Goal: Task Accomplishment & Management: Use online tool/utility

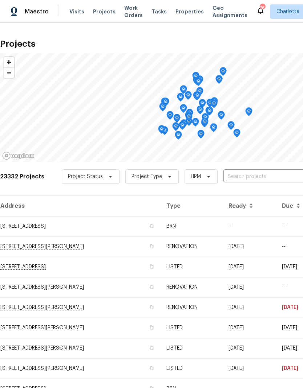
click at [259, 182] on input "text" at bounding box center [264, 176] width 83 height 11
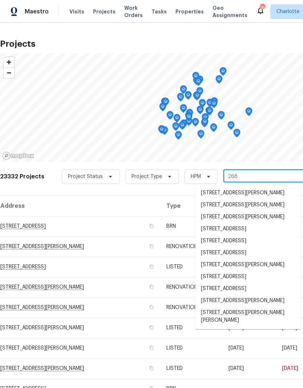
type input "2683"
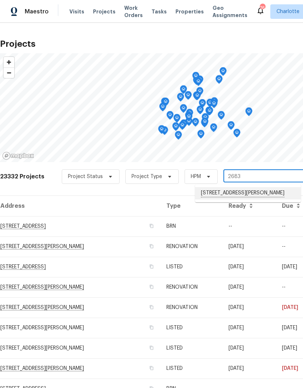
click at [252, 197] on li "2683 Beulah Church Rd, Matthews, NC 28104" at bounding box center [248, 193] width 106 height 12
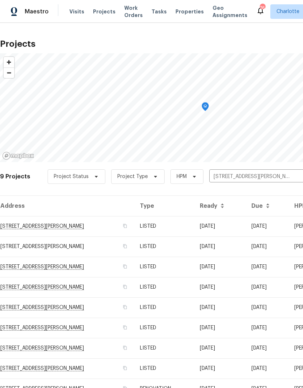
click at [82, 228] on td "2683 Beulah Church Rd, Matthews, NC 28104" at bounding box center [67, 226] width 134 height 20
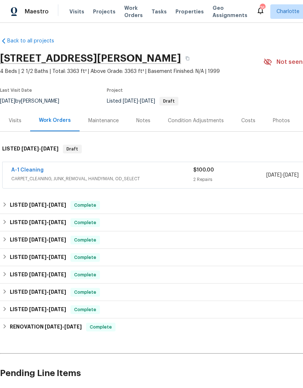
click at [33, 170] on link "A-1 Cleaning" at bounding box center [27, 170] width 32 height 5
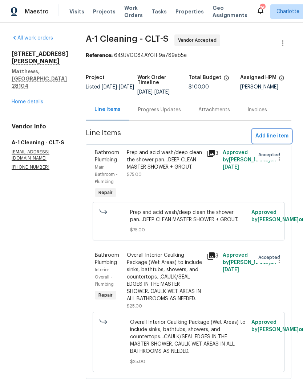
click at [270, 139] on span "Add line item" at bounding box center [271, 136] width 33 height 9
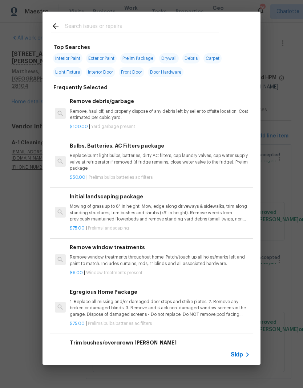
click at [118, 30] on input "text" at bounding box center [142, 27] width 154 height 11
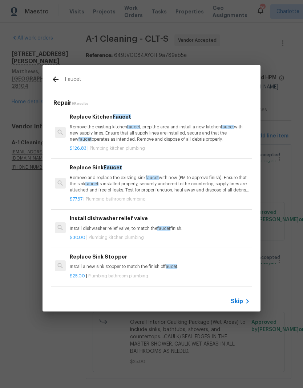
scroll to position [0, 0]
click at [92, 85] on input "Faucet" at bounding box center [142, 80] width 154 height 11
type input "F"
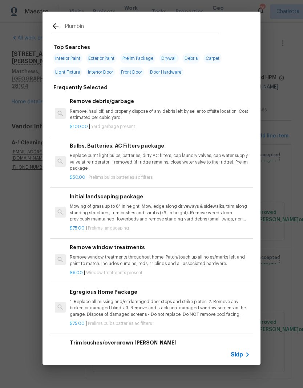
type input "Plumbing"
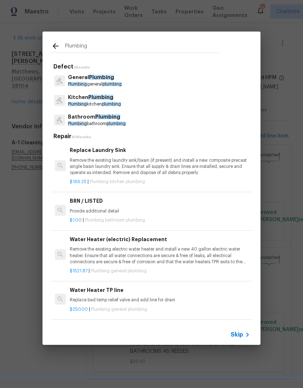
click at [116, 104] on span "plumbing" at bounding box center [111, 104] width 19 height 4
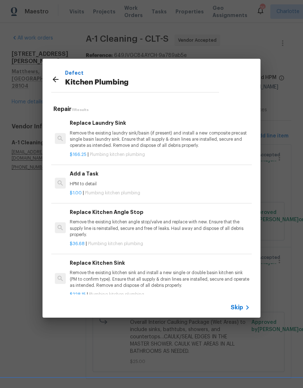
click at [122, 179] on div "Add a Task HPM to detail" at bounding box center [160, 178] width 180 height 17
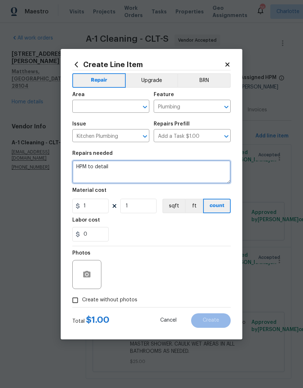
click at [83, 167] on textarea "HPM to detail" at bounding box center [151, 171] width 158 height 23
click at [83, 166] on textarea "HPM to detail" at bounding box center [151, 171] width 158 height 23
click at [81, 162] on textarea "HPM to detail" at bounding box center [151, 171] width 158 height 23
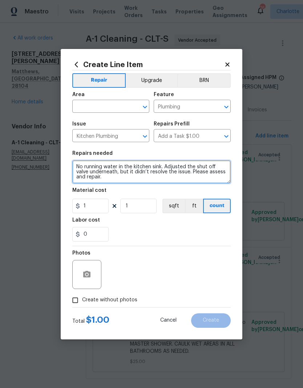
type textarea "No running water in the kitchen sink. Adjusted the shut off valve underneath, b…"
click at [106, 109] on input "text" at bounding box center [100, 107] width 57 height 11
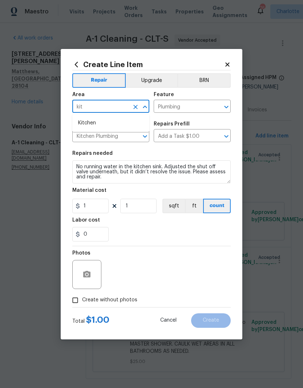
click at [109, 127] on li "Kitchen" at bounding box center [110, 123] width 77 height 12
type input "Kitchen"
click at [93, 207] on input "1" at bounding box center [90, 206] width 36 height 15
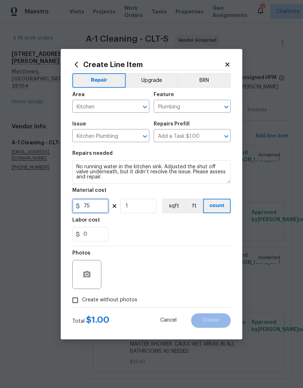
type input "75"
click at [89, 279] on icon "button" at bounding box center [86, 274] width 9 height 9
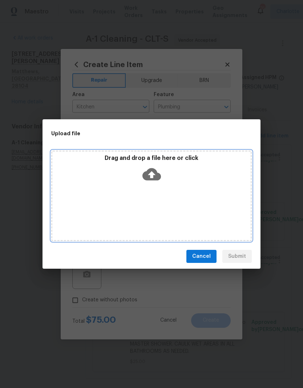
click at [153, 175] on icon at bounding box center [151, 174] width 19 height 19
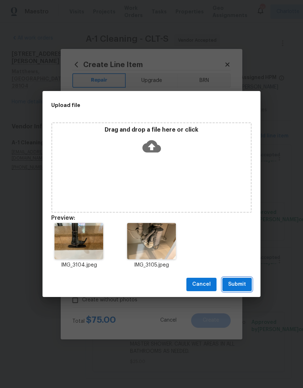
click at [244, 287] on span "Submit" at bounding box center [237, 284] width 18 height 9
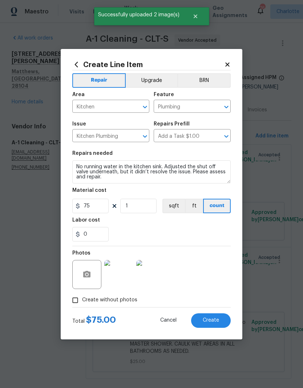
click at [213, 315] on button "Create" at bounding box center [211, 321] width 40 height 15
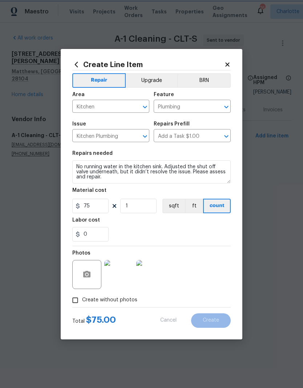
type input "0"
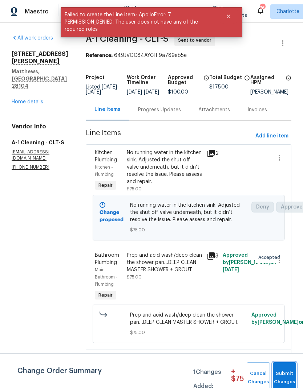
click at [288, 377] on span "Submit Changes" at bounding box center [284, 378] width 16 height 17
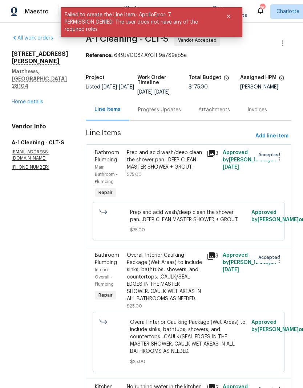
click at [40, 99] on link "Home details" at bounding box center [28, 101] width 32 height 5
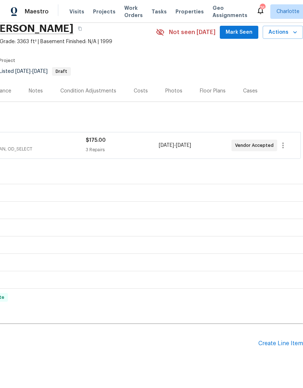
scroll to position [29, 107]
click at [287, 343] on div "Create Line Item" at bounding box center [280, 344] width 45 height 7
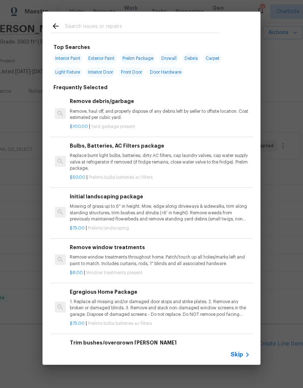
click at [119, 26] on input "text" at bounding box center [142, 27] width 154 height 11
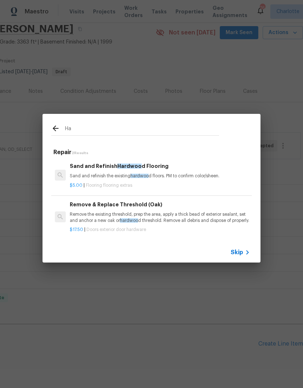
type input "H"
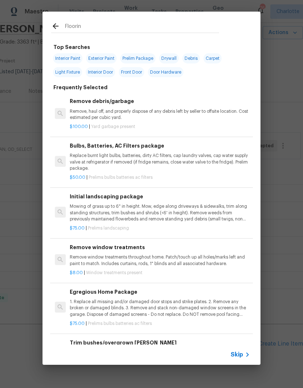
type input "Flooring"
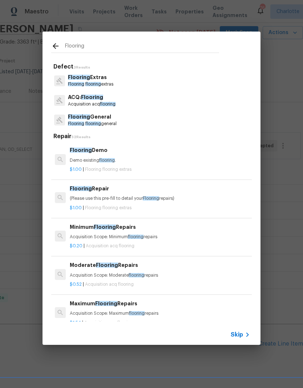
click at [113, 83] on p "Flooring flooring extras" at bounding box center [90, 84] width 45 height 6
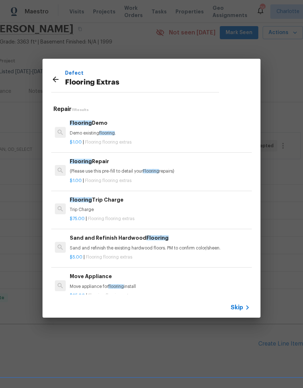
click at [125, 172] on p "(Please use this pre-fill to detail your Flooring repairs)" at bounding box center [160, 171] width 180 height 6
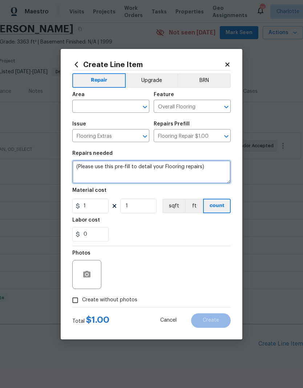
click at [82, 162] on textarea "(Please use this pre-fill to detail your Flooring repairs)" at bounding box center [151, 171] width 158 height 23
click at [82, 167] on textarea "(Please use this pre-fill to detail your Flooring repairs)" at bounding box center [151, 171] width 158 height 23
click at [81, 166] on textarea "(Please use this pre-fill to detail your Flooring repairs)" at bounding box center [151, 171] width 158 height 23
type textarea "("
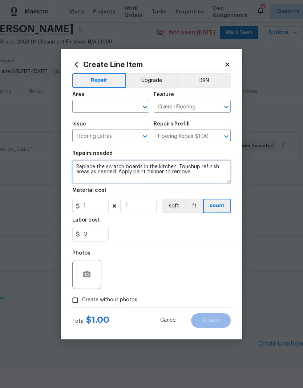
click at [130, 163] on textarea "Replace the scratch boards in the kitchen. Touchup refinish areas as needed. Ap…" at bounding box center [151, 171] width 158 height 23
click at [130, 168] on textarea "Replace the scratch boards in the kitchen. Touchup refinish areas as needed. Ap…" at bounding box center [151, 171] width 158 height 23
click at [205, 170] on textarea "Replace the scratched boards in the kitchen. Touchup refinish areas as needed. …" at bounding box center [151, 171] width 158 height 23
click at [206, 166] on textarea "Replace the scratched boards in the kitchen. Touchup refinish areas as needed. …" at bounding box center [151, 171] width 158 height 23
click at [220, 169] on textarea "Replace the scratched boards in the kitchen. Touchup refinish areas as needed. …" at bounding box center [151, 171] width 158 height 23
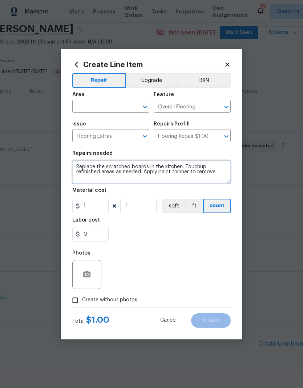
click at [216, 177] on textarea "Replace the scratched boards in the kitchen. Touchup refinished areas as needed…" at bounding box center [151, 171] width 158 height 23
click at [174, 178] on textarea "Replace the scratched boards in the kitchen. Touchup refinished areas as needed…" at bounding box center [151, 171] width 158 height 23
click at [167, 178] on textarea "Replace the scratched boards in the kitchen. Touchup refinished areas as needed…" at bounding box center [151, 171] width 158 height 23
type textarea "Replace the scratched boards in the kitchen. Touchup refinished areas as needed…"
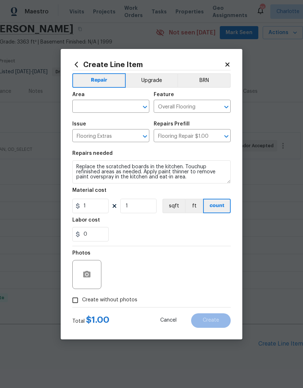
click at [106, 104] on input "text" at bounding box center [100, 107] width 57 height 11
click at [97, 123] on li "Kitchen" at bounding box center [110, 123] width 77 height 12
type input "Kitchen"
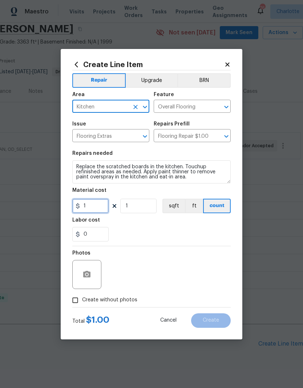
click at [102, 206] on input "1" at bounding box center [90, 206] width 36 height 15
type input "300"
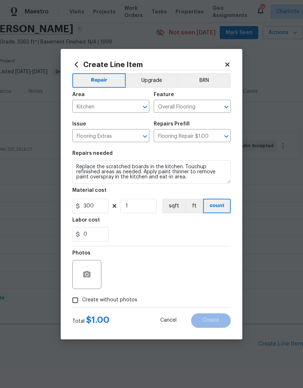
click at [154, 224] on div "Labor cost" at bounding box center [151, 222] width 158 height 9
click at [87, 278] on icon "button" at bounding box center [86, 274] width 9 height 9
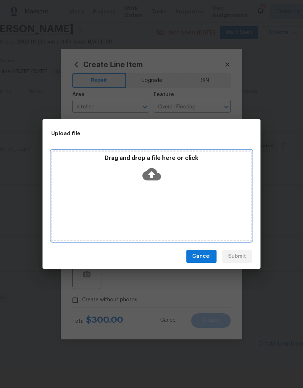
click at [159, 175] on icon at bounding box center [151, 174] width 19 height 12
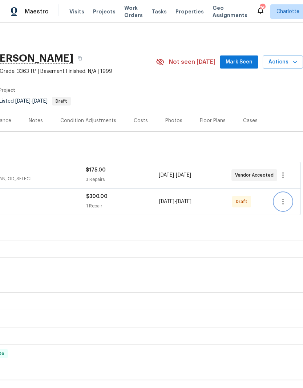
click at [281, 204] on icon "button" at bounding box center [282, 201] width 9 height 9
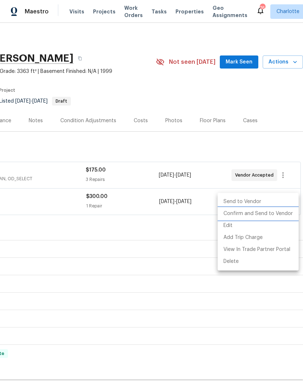
click at [274, 216] on li "Confirm and Send to Vendor" at bounding box center [257, 214] width 81 height 12
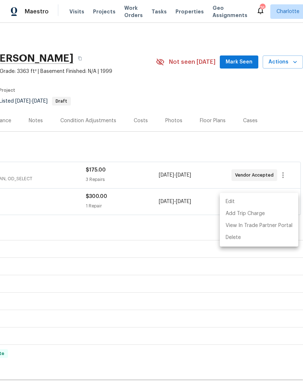
click at [276, 104] on div at bounding box center [151, 194] width 303 height 388
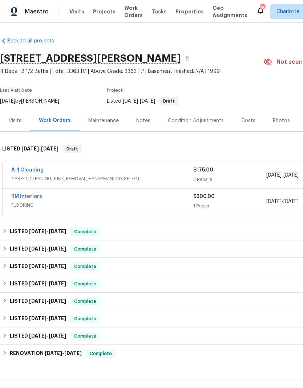
scroll to position [0, 0]
click at [132, 15] on span "Work Orders" at bounding box center [133, 11] width 19 height 15
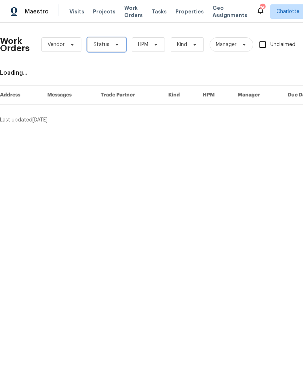
click at [116, 47] on icon at bounding box center [117, 45] width 6 height 6
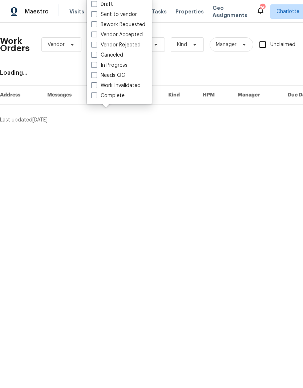
click at [123, 78] on label "Needs QC" at bounding box center [108, 75] width 34 height 7
click at [96, 77] on input "Needs QC" at bounding box center [93, 74] width 5 height 5
checkbox input "true"
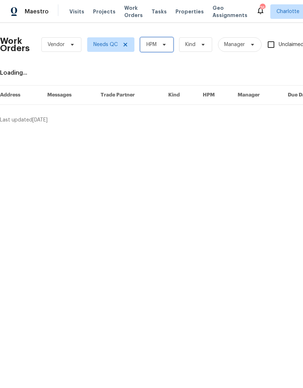
click at [169, 45] on span "HPM" at bounding box center [156, 44] width 33 height 15
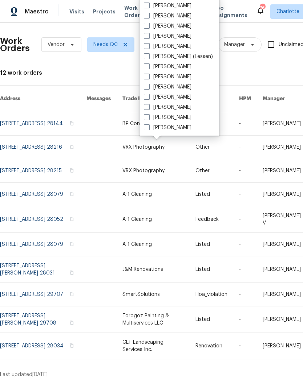
scroll to position [90, 0]
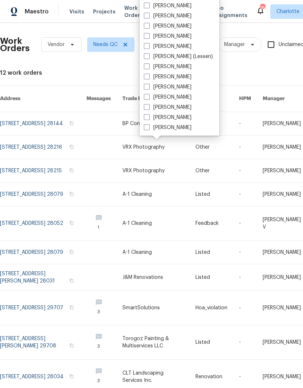
click at [171, 131] on label "[PERSON_NAME]" at bounding box center [168, 127] width 48 height 7
click at [148, 129] on input "[PERSON_NAME]" at bounding box center [146, 126] width 5 height 5
checkbox input "true"
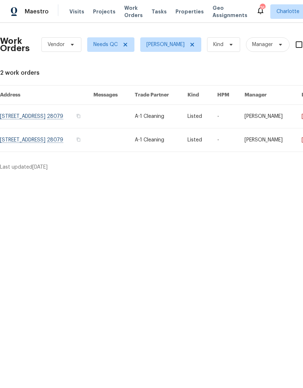
click at [68, 143] on link at bounding box center [46, 140] width 93 height 23
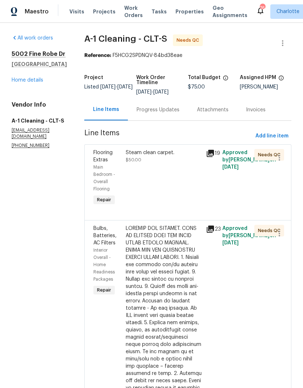
click at [166, 160] on div "Steam clean carpet. $50.00" at bounding box center [164, 156] width 76 height 15
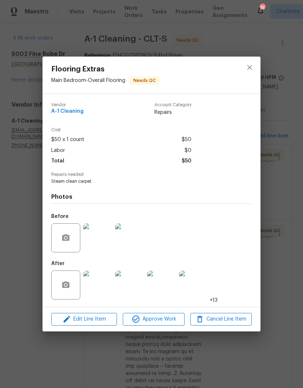
click at [102, 287] on img at bounding box center [97, 285] width 29 height 29
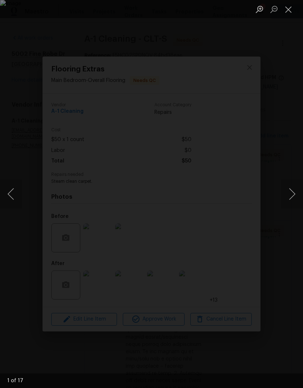
click at [281, 198] on button "Next image" at bounding box center [292, 194] width 22 height 29
click at [287, 193] on button "Next image" at bounding box center [292, 194] width 22 height 29
click at [288, 193] on button "Next image" at bounding box center [292, 194] width 22 height 29
click at [288, 192] on button "Next image" at bounding box center [292, 194] width 22 height 29
click at [291, 193] on button "Next image" at bounding box center [292, 194] width 22 height 29
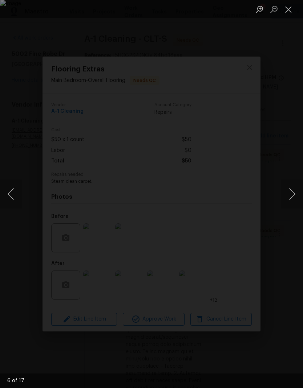
click at [291, 194] on button "Next image" at bounding box center [292, 194] width 22 height 29
click at [292, 194] on button "Next image" at bounding box center [292, 194] width 22 height 29
click at [288, 193] on button "Next image" at bounding box center [292, 194] width 22 height 29
click at [290, 192] on button "Next image" at bounding box center [292, 194] width 22 height 29
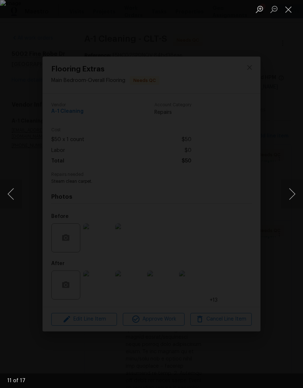
click at [291, 193] on button "Next image" at bounding box center [292, 194] width 22 height 29
click at [291, 192] on button "Next image" at bounding box center [292, 194] width 22 height 29
click at [291, 191] on button "Next image" at bounding box center [292, 194] width 22 height 29
click at [285, 12] on button "Close lightbox" at bounding box center [288, 9] width 15 height 13
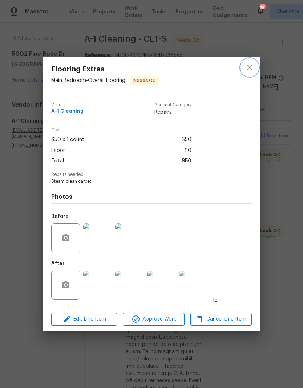
click at [248, 66] on icon "close" at bounding box center [249, 67] width 5 height 5
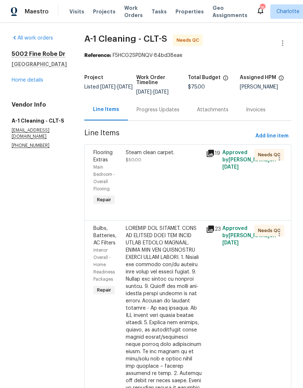
click at [164, 109] on div "Progress Updates" at bounding box center [157, 109] width 43 height 7
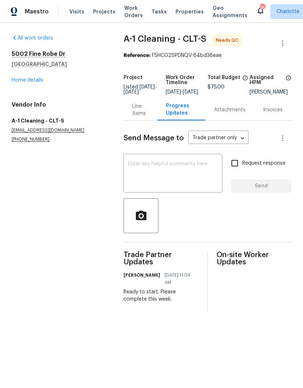
click at [147, 117] on div "Line Items" at bounding box center [140, 110] width 16 height 15
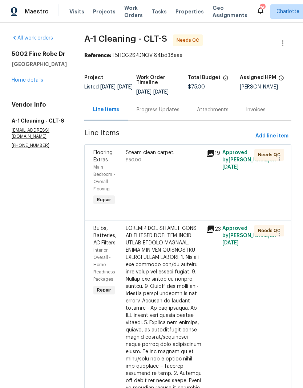
click at [162, 156] on div "Steam clean carpet. $50.00" at bounding box center [164, 156] width 76 height 15
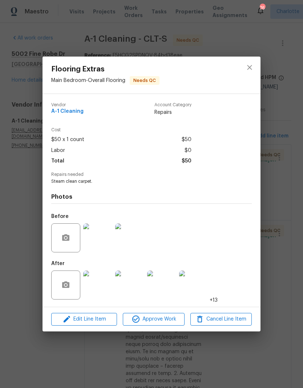
click at [95, 238] on img at bounding box center [97, 238] width 29 height 29
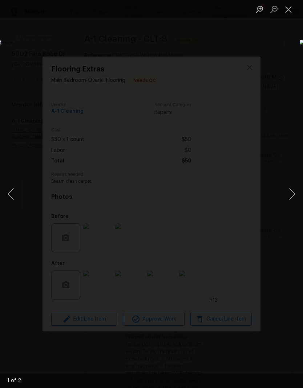
click at [290, 190] on button "Next image" at bounding box center [292, 194] width 22 height 29
click at [288, 13] on button "Close lightbox" at bounding box center [288, 9] width 15 height 13
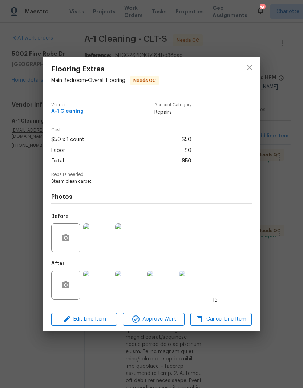
click at [102, 286] on img at bounding box center [97, 285] width 29 height 29
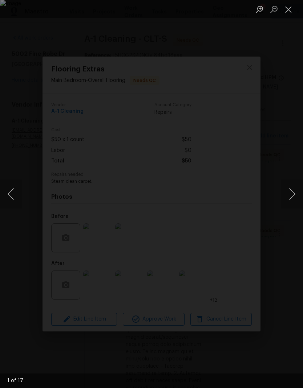
click at [292, 200] on button "Next image" at bounding box center [292, 194] width 22 height 29
click at [293, 196] on button "Next image" at bounding box center [292, 194] width 22 height 29
click at [291, 196] on button "Next image" at bounding box center [292, 194] width 22 height 29
click at [292, 198] on button "Next image" at bounding box center [292, 194] width 22 height 29
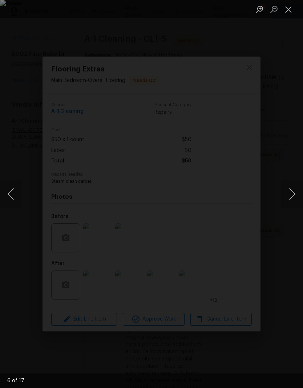
click at [292, 196] on button "Next image" at bounding box center [292, 194] width 22 height 29
click at [290, 196] on button "Next image" at bounding box center [292, 194] width 22 height 29
click at [293, 195] on button "Next image" at bounding box center [292, 194] width 22 height 29
click at [292, 195] on button "Next image" at bounding box center [292, 194] width 22 height 29
click at [292, 194] on button "Next image" at bounding box center [292, 194] width 22 height 29
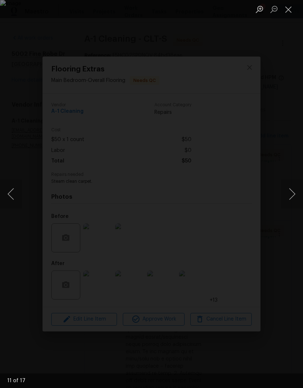
click at [290, 8] on button "Close lightbox" at bounding box center [288, 9] width 15 height 13
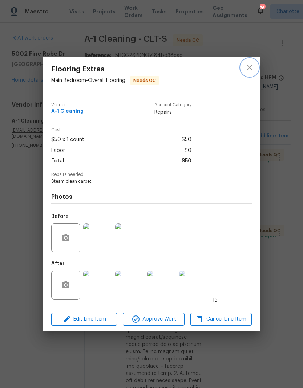
click at [249, 64] on icon "close" at bounding box center [249, 67] width 9 height 9
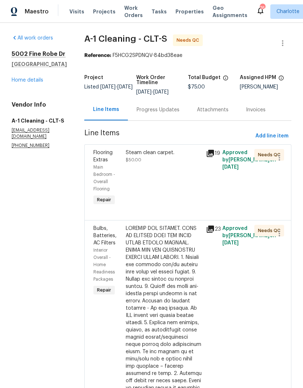
click at [185, 247] on div at bounding box center [164, 359] width 76 height 269
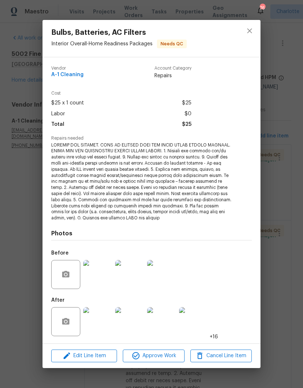
click at [102, 324] on img at bounding box center [97, 321] width 29 height 29
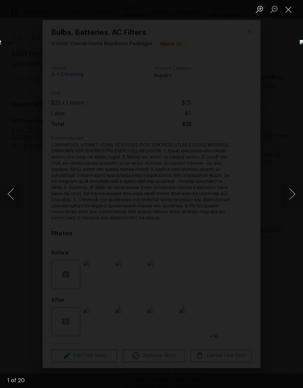
click at [291, 197] on button "Next image" at bounding box center [292, 194] width 22 height 29
click at [294, 196] on button "Next image" at bounding box center [292, 194] width 22 height 29
click at [291, 197] on button "Next image" at bounding box center [292, 194] width 22 height 29
click at [293, 197] on button "Next image" at bounding box center [292, 194] width 22 height 29
click at [293, 200] on button "Next image" at bounding box center [292, 194] width 22 height 29
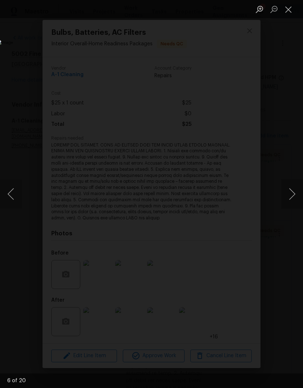
click at [293, 201] on button "Next image" at bounding box center [292, 194] width 22 height 29
click at [290, 197] on button "Next image" at bounding box center [292, 194] width 22 height 29
click at [290, 196] on button "Next image" at bounding box center [292, 194] width 22 height 29
click at [289, 196] on button "Next image" at bounding box center [292, 194] width 22 height 29
click at [291, 193] on button "Next image" at bounding box center [292, 194] width 22 height 29
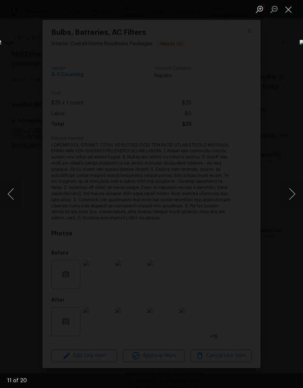
click at [293, 196] on button "Next image" at bounding box center [292, 194] width 22 height 29
click at [294, 196] on button "Next image" at bounding box center [292, 194] width 22 height 29
click at [292, 197] on button "Next image" at bounding box center [292, 194] width 22 height 29
click at [291, 196] on button "Next image" at bounding box center [292, 194] width 22 height 29
click at [292, 194] on button "Next image" at bounding box center [292, 194] width 22 height 29
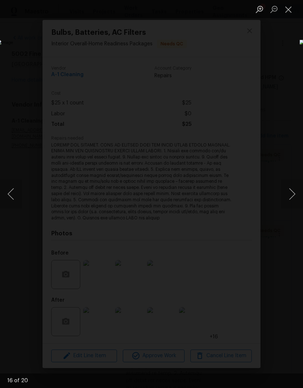
click at [293, 193] on button "Next image" at bounding box center [292, 194] width 22 height 29
click at [293, 195] on button "Next image" at bounding box center [292, 194] width 22 height 29
click at [294, 195] on button "Next image" at bounding box center [292, 194] width 22 height 29
click at [294, 192] on button "Next image" at bounding box center [292, 194] width 22 height 29
click at [293, 191] on button "Next image" at bounding box center [292, 194] width 22 height 29
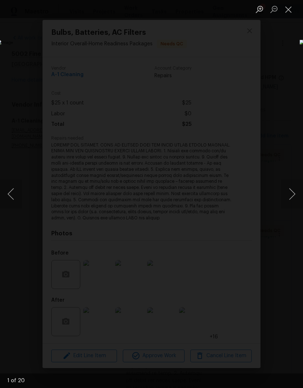
click at [293, 189] on button "Next image" at bounding box center [292, 194] width 22 height 29
click at [294, 187] on button "Next image" at bounding box center [292, 194] width 22 height 29
click at [294, 190] on button "Next image" at bounding box center [292, 194] width 22 height 29
click at [294, 196] on button "Next image" at bounding box center [292, 194] width 22 height 29
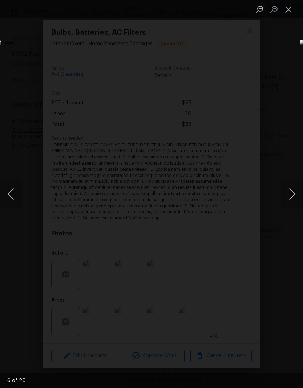
click at [294, 194] on button "Next image" at bounding box center [292, 194] width 22 height 29
click at [294, 192] on button "Next image" at bounding box center [292, 194] width 22 height 29
click at [294, 191] on button "Next image" at bounding box center [292, 194] width 22 height 29
click at [291, 11] on button "Close lightbox" at bounding box center [288, 9] width 15 height 13
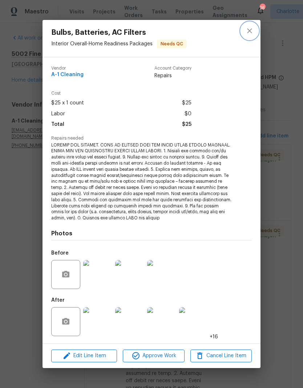
click at [245, 35] on icon "close" at bounding box center [249, 30] width 9 height 9
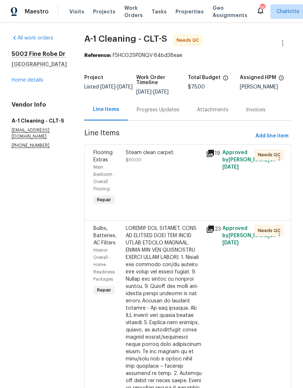
click at [170, 156] on div "Steam clean carpet." at bounding box center [164, 152] width 76 height 7
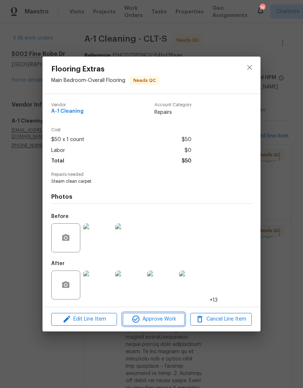
click at [168, 318] on span "Approve Work" at bounding box center [153, 319] width 57 height 9
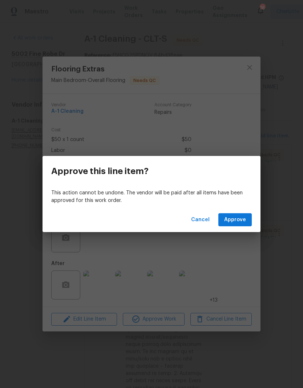
click at [242, 224] on span "Approve" at bounding box center [235, 220] width 22 height 9
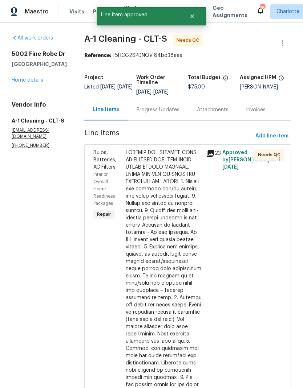
click at [167, 177] on div at bounding box center [164, 283] width 76 height 269
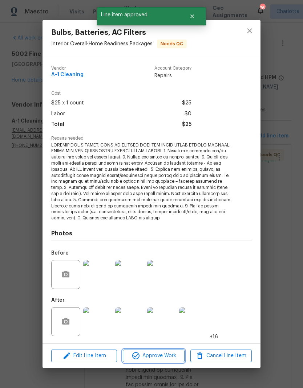
click at [173, 350] on button "Approve Work" at bounding box center [153, 356] width 61 height 13
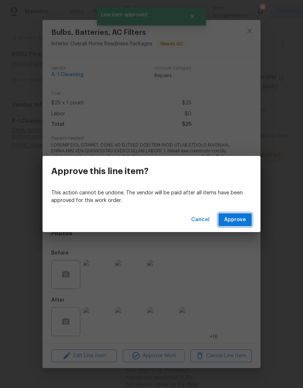
click at [247, 220] on button "Approve" at bounding box center [234, 219] width 33 height 13
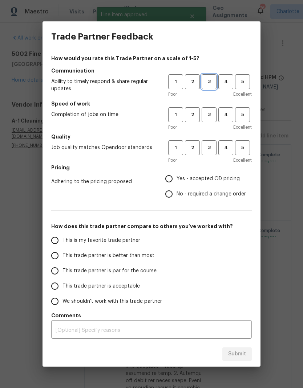
click at [212, 79] on span "3" at bounding box center [208, 82] width 13 height 8
click at [208, 111] on span "3" at bounding box center [208, 115] width 13 height 8
click at [205, 148] on span "3" at bounding box center [208, 148] width 13 height 8
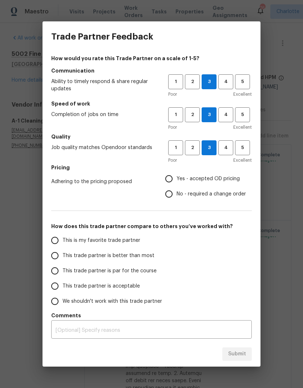
click at [168, 181] on input "Yes - accepted OD pricing" at bounding box center [168, 178] width 15 height 15
radio input "true"
click at [52, 257] on input "This trade partner is better than most" at bounding box center [54, 255] width 15 height 15
click at [244, 353] on span "Submit" at bounding box center [237, 354] width 18 height 9
radio input "true"
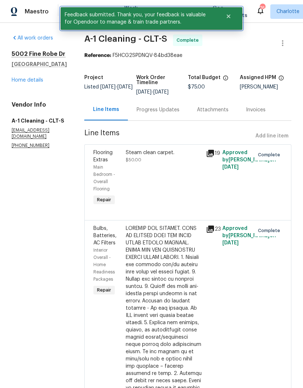
click at [228, 19] on button "Close" at bounding box center [228, 16] width 24 height 15
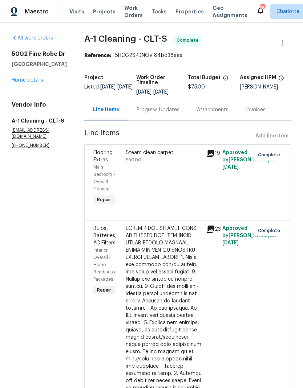
click at [124, 18] on span "Work Orders" at bounding box center [133, 11] width 19 height 15
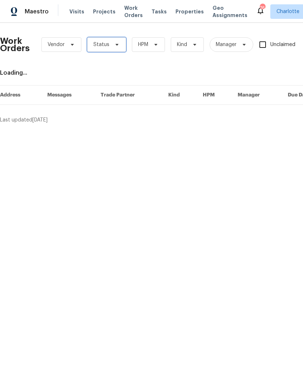
click at [118, 45] on icon at bounding box center [117, 45] width 6 height 6
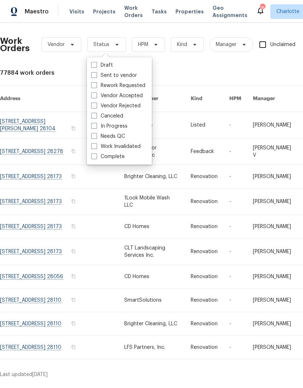
click at [121, 137] on label "Needs QC" at bounding box center [108, 136] width 34 height 7
click at [96, 137] on input "Needs QC" at bounding box center [93, 135] width 5 height 5
checkbox input "true"
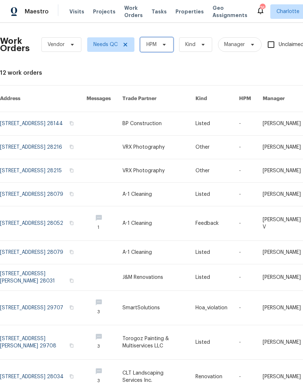
click at [173, 44] on span "HPM" at bounding box center [156, 44] width 33 height 15
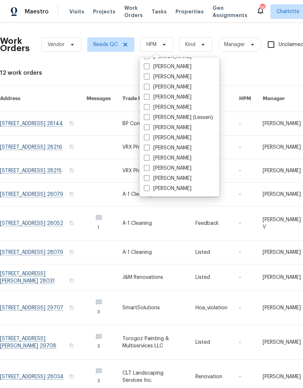
scroll to position [90, 0]
click at [179, 187] on label "[PERSON_NAME]" at bounding box center [168, 188] width 48 height 7
click at [148, 187] on input "[PERSON_NAME]" at bounding box center [146, 187] width 5 height 5
checkbox input "true"
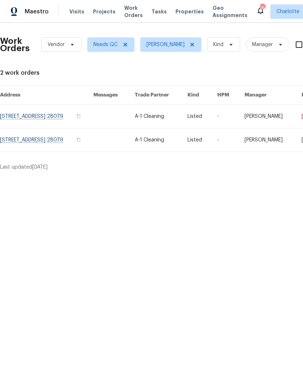
click at [78, 143] on link at bounding box center [46, 140] width 93 height 23
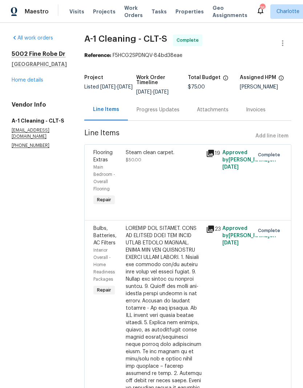
click at [37, 83] on link "Home details" at bounding box center [28, 80] width 32 height 5
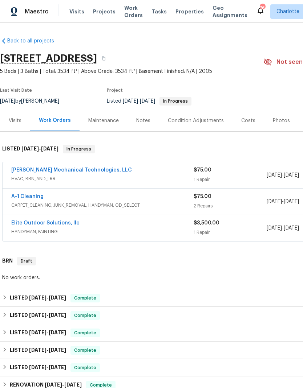
click at [124, 17] on span "Work Orders" at bounding box center [133, 11] width 19 height 15
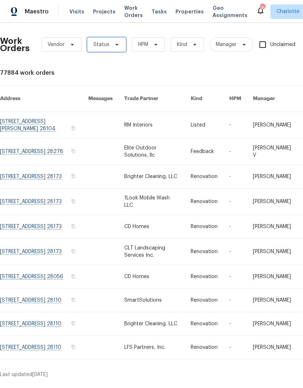
click at [114, 45] on icon at bounding box center [117, 45] width 6 height 6
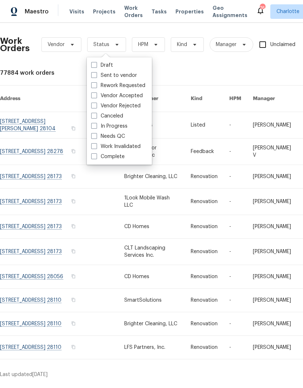
scroll to position [6, 0]
click at [122, 133] on label "Needs QC" at bounding box center [108, 136] width 34 height 7
click at [96, 133] on input "Needs QC" at bounding box center [93, 135] width 5 height 5
checkbox input "true"
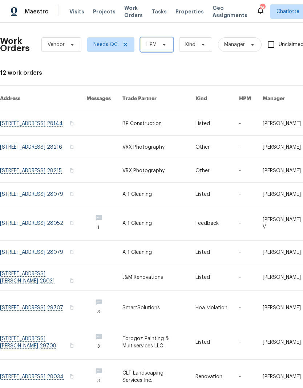
click at [170, 37] on span "HPM" at bounding box center [156, 44] width 33 height 15
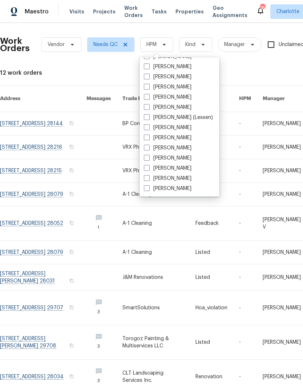
scroll to position [90, 0]
click at [180, 185] on label "[PERSON_NAME]" at bounding box center [168, 188] width 48 height 7
click at [148, 185] on input "[PERSON_NAME]" at bounding box center [146, 187] width 5 height 5
checkbox input "true"
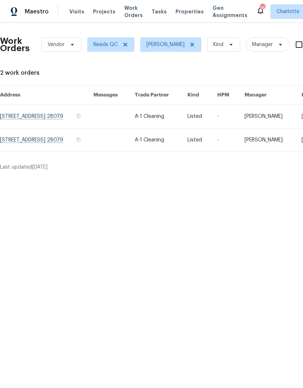
click at [86, 116] on link at bounding box center [46, 116] width 93 height 23
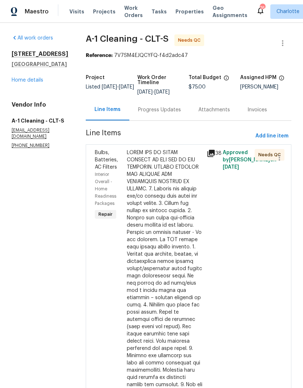
click at [188, 173] on div at bounding box center [165, 290] width 76 height 283
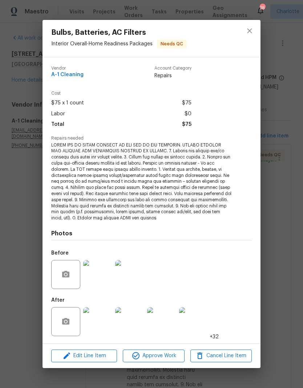
click at [102, 321] on img at bounding box center [97, 321] width 29 height 29
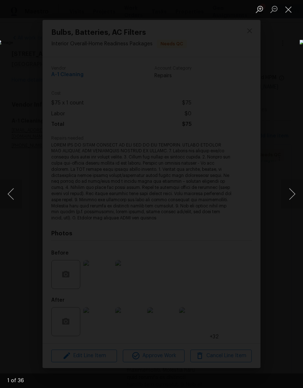
click at [295, 193] on button "Next image" at bounding box center [292, 194] width 22 height 29
click at [286, 197] on button "Next image" at bounding box center [292, 194] width 22 height 29
click at [286, 199] on button "Next image" at bounding box center [292, 194] width 22 height 29
click at [284, 197] on button "Next image" at bounding box center [292, 194] width 22 height 29
click at [285, 195] on button "Next image" at bounding box center [292, 194] width 22 height 29
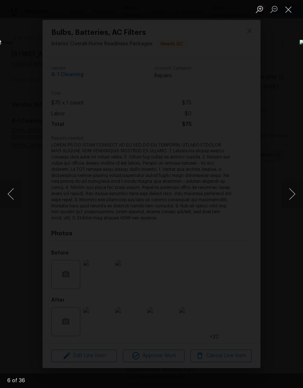
click at [286, 195] on button "Next image" at bounding box center [292, 194] width 22 height 29
click at [290, 193] on button "Next image" at bounding box center [292, 194] width 22 height 29
click at [291, 194] on button "Next image" at bounding box center [292, 194] width 22 height 29
click at [292, 194] on button "Next image" at bounding box center [292, 194] width 22 height 29
click at [289, 197] on button "Next image" at bounding box center [292, 194] width 22 height 29
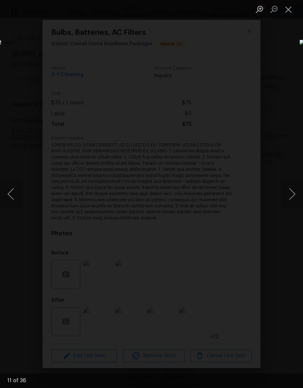
click at [288, 9] on button "Close lightbox" at bounding box center [288, 9] width 15 height 13
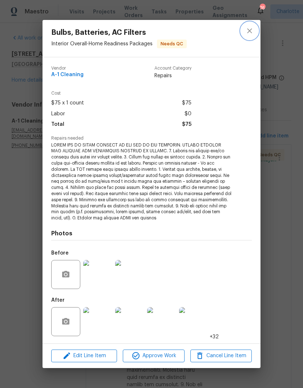
click at [253, 33] on icon "close" at bounding box center [249, 30] width 9 height 9
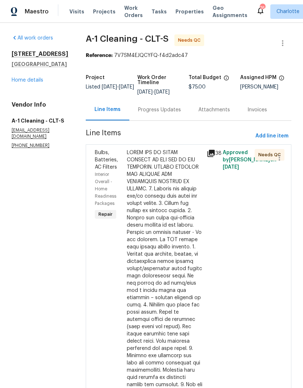
click at [176, 171] on div at bounding box center [165, 290] width 76 height 283
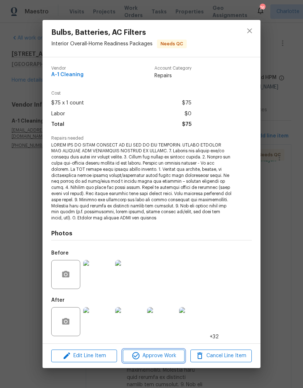
click at [166, 359] on span "Approve Work" at bounding box center [153, 356] width 57 height 9
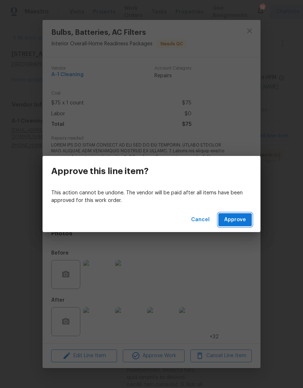
click at [236, 218] on span "Approve" at bounding box center [235, 220] width 22 height 9
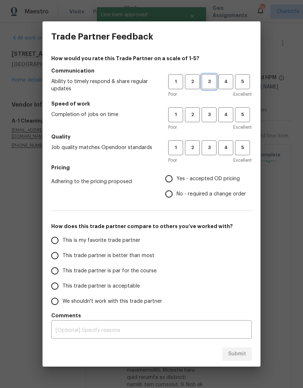
click at [215, 80] on span "3" at bounding box center [208, 82] width 13 height 8
click at [209, 111] on button "3" at bounding box center [208, 114] width 15 height 15
click at [209, 148] on span "3" at bounding box center [208, 148] width 13 height 8
click at [174, 179] on input "Yes - accepted OD pricing" at bounding box center [168, 178] width 15 height 15
radio input "true"
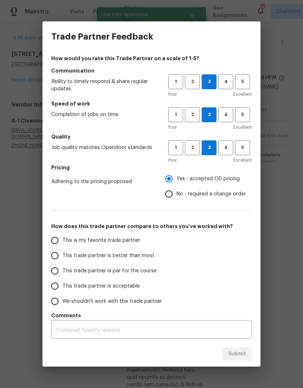
click at [55, 256] on input "This trade partner is better than most" at bounding box center [54, 255] width 15 height 15
click at [249, 351] on button "Submit" at bounding box center [236, 354] width 29 height 13
radio input "true"
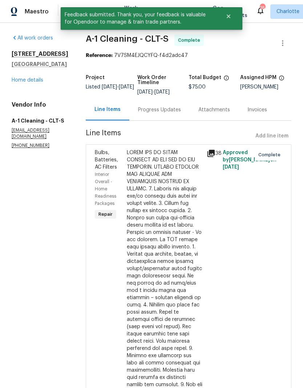
click at [37, 83] on link "Home details" at bounding box center [28, 80] width 32 height 5
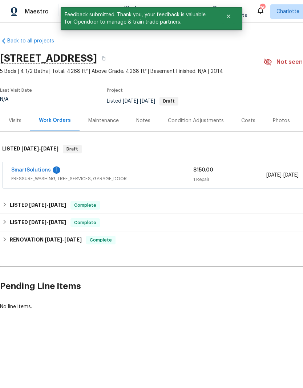
click at [48, 170] on link "SmartSolutions" at bounding box center [31, 170] width 40 height 5
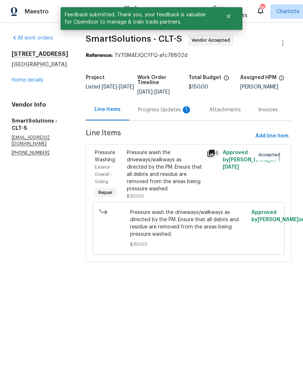
click at [179, 111] on div "Progress Updates 1" at bounding box center [165, 109] width 54 height 7
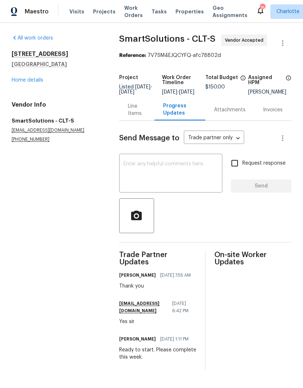
click at [40, 81] on link "Home details" at bounding box center [28, 80] width 32 height 5
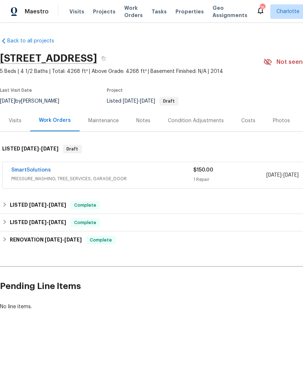
click at [45, 11] on span "Maestro" at bounding box center [37, 11] width 24 height 7
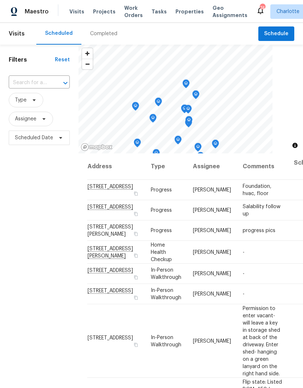
click at [103, 11] on span "Projects" at bounding box center [104, 11] width 23 height 7
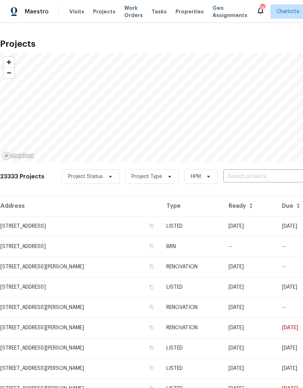
click at [254, 176] on input "text" at bounding box center [264, 176] width 83 height 11
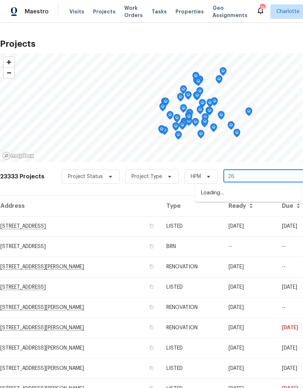
type input "2"
type input "8117 sh"
click at [259, 193] on li "8117 Shannon Woods Ln, Matthews, NC 28104" at bounding box center [248, 193] width 106 height 12
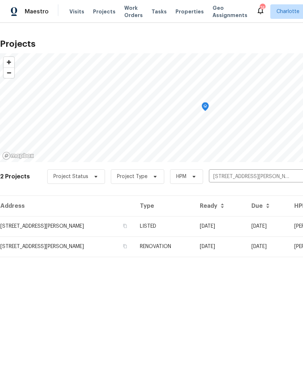
click at [86, 224] on td "8117 Shannon Woods Ln, Matthews, NC 28104" at bounding box center [67, 226] width 134 height 20
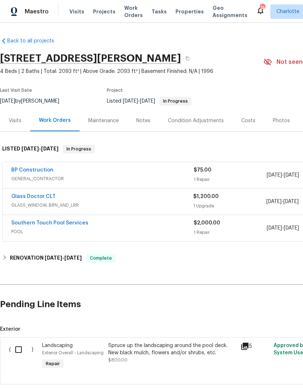
click at [41, 171] on link "BP Construction" at bounding box center [32, 170] width 42 height 5
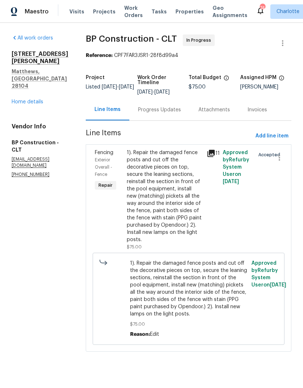
click at [180, 161] on div "1). Repair the damaged fence posts and cut off the decorative pieces on top, se…" at bounding box center [165, 196] width 76 height 94
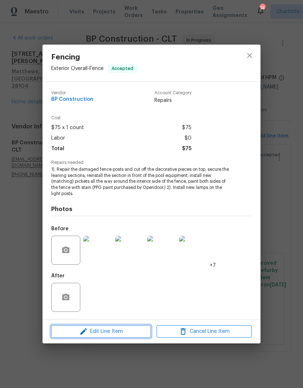
click at [132, 332] on span "Edit Line Item" at bounding box center [100, 331] width 95 height 9
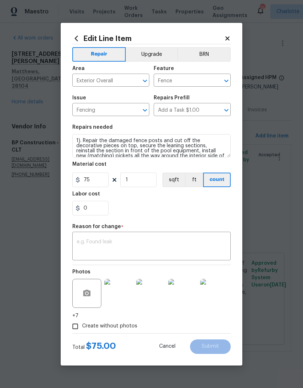
click at [193, 114] on input "Add a Task $1.00" at bounding box center [182, 110] width 57 height 11
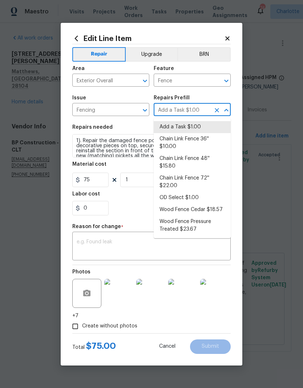
click at [219, 111] on icon "Clear" at bounding box center [216, 110] width 7 height 7
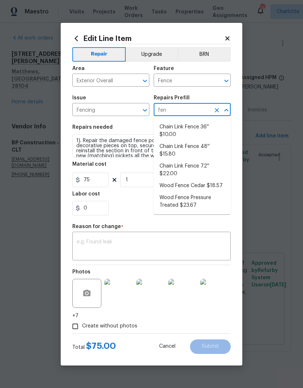
click at [212, 202] on li "Wood Fence Pressure Treated $23.67" at bounding box center [192, 202] width 77 height 20
type input "Wood Fence Pressure Treated $23.67"
type textarea "Prep the work area and install a new solid board pressure treated fence. Ensure…"
type input "23.67"
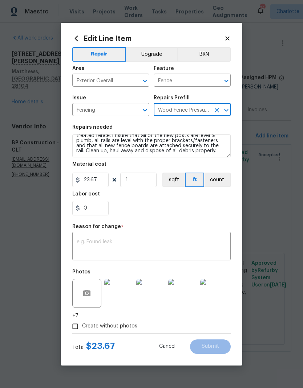
scroll to position [10, 0]
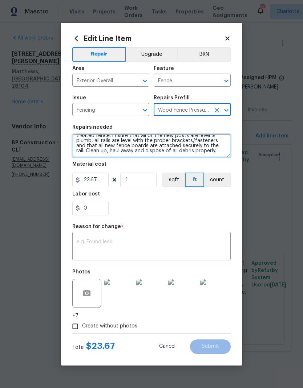
click at [223, 151] on textarea "Prep the work area and install a new solid board pressure treated fence. Ensure…" at bounding box center [151, 145] width 158 height 23
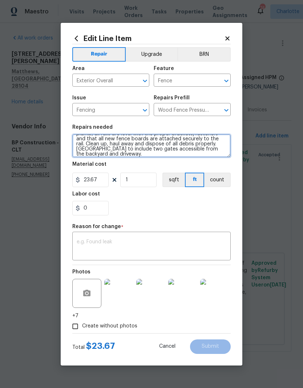
scroll to position [17, 0]
click at [84, 153] on textarea "Prep the work area and install a new solid board pressure treated fence. Ensure…" at bounding box center [151, 145] width 158 height 23
click at [161, 143] on textarea "Prep the work area and install a new solid board pressure treated fence. Ensure…" at bounding box center [151, 145] width 158 height 23
click at [91, 150] on textarea "Prep the work area and install a new solid board pressure treated fence. Ensure…" at bounding box center [151, 145] width 158 height 23
click at [211, 145] on textarea "Prep the work area and install a new solid board pressure treated fence. Ensure…" at bounding box center [151, 145] width 158 height 23
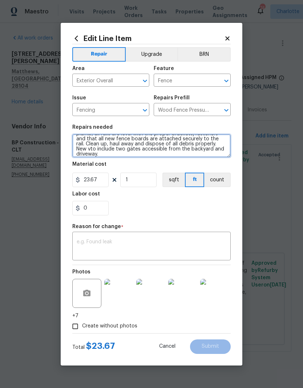
click at [211, 144] on textarea "Prep the work area and install a new solid board pressure treated fence. Ensure…" at bounding box center [151, 145] width 158 height 23
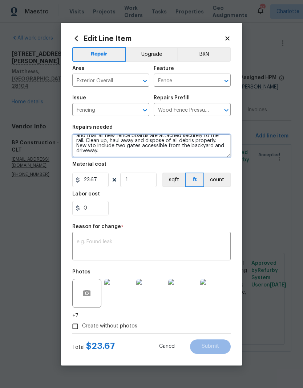
type textarea "Prep the work area and install a new solid board pressure treated fence. Ensure…"
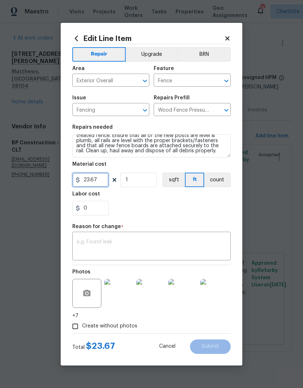
click at [108, 180] on input "23.67" at bounding box center [90, 180] width 36 height 15
type input "5800"
click at [162, 254] on textarea at bounding box center [152, 247] width 150 height 15
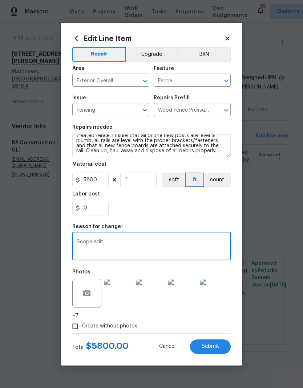
type textarea "Scope edit"
click at [223, 341] on button "Submit" at bounding box center [210, 347] width 41 height 15
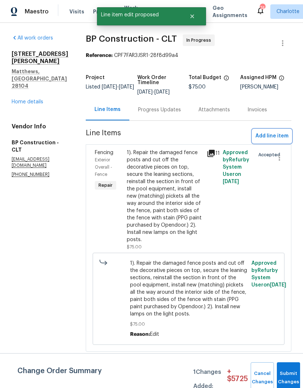
click at [272, 138] on span "Add line item" at bounding box center [271, 136] width 33 height 9
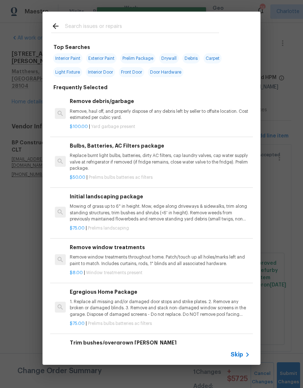
click at [147, 25] on input "text" at bounding box center [142, 27] width 154 height 11
type input "Gate"
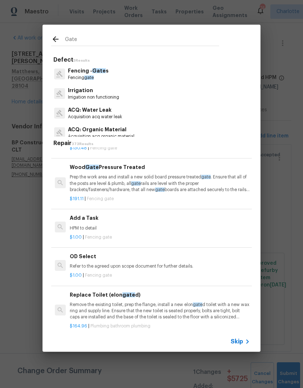
scroll to position [193, 0]
click at [216, 181] on p "Prep the work area and install a new solid board pressure treated gate . Ensure…" at bounding box center [160, 183] width 180 height 19
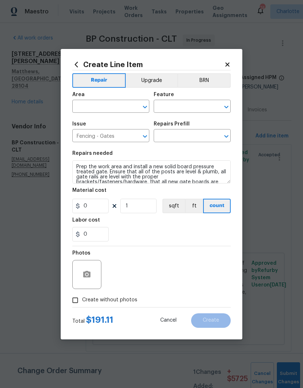
type input "Wood Gate Pressure Treated $191.11"
type input "191.11"
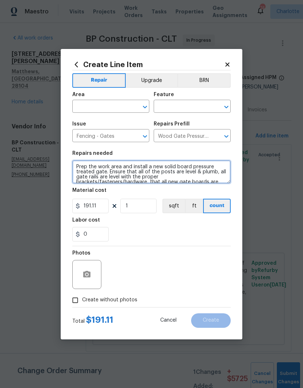
click at [216, 180] on textarea "Prep the work area and install a new solid board pressure treated gate. Ensure …" at bounding box center [151, 171] width 158 height 23
click at [102, 107] on input "text" at bounding box center [100, 107] width 57 height 11
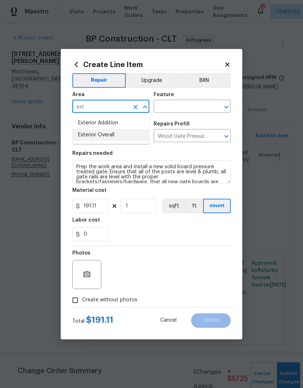
click at [120, 139] on li "Exterior Overall" at bounding box center [110, 135] width 77 height 12
type input "Exterior Overall"
click at [193, 105] on input "text" at bounding box center [182, 107] width 57 height 11
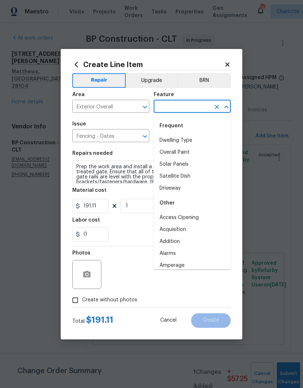
type input "f"
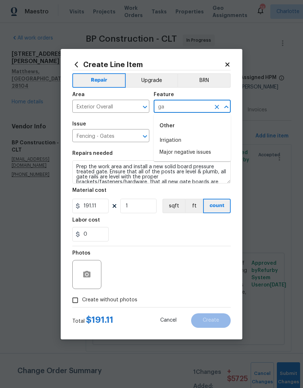
type input "g"
click at [184, 154] on li "Fencing" at bounding box center [192, 153] width 77 height 12
type input "Fencing"
click at [102, 209] on input "191.11" at bounding box center [90, 206] width 36 height 15
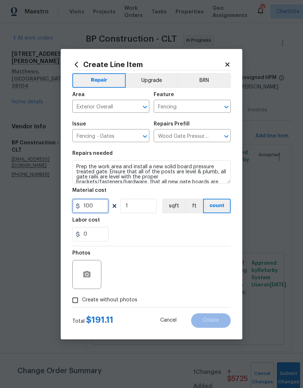
type input "100"
click at [152, 206] on input "1" at bounding box center [138, 206] width 36 height 15
type input "2"
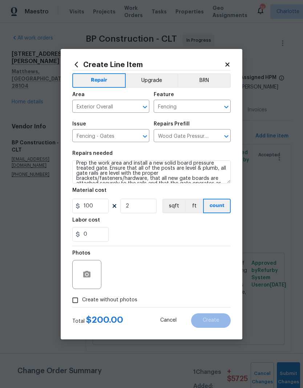
scroll to position [4, 0]
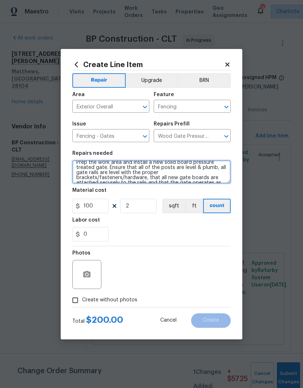
click at [78, 178] on textarea "Prep the work area and install a new solid board pressure treated gate. Ensure …" at bounding box center [151, 171] width 158 height 23
type textarea "Prep the work area and install a new solid board pressure treated gate. Ensure …"
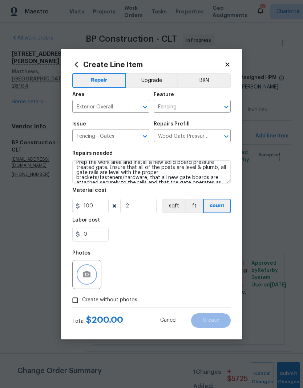
click at [87, 272] on icon "button" at bounding box center [86, 274] width 9 height 9
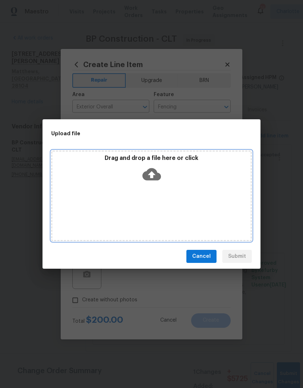
click at [155, 170] on icon at bounding box center [151, 174] width 19 height 12
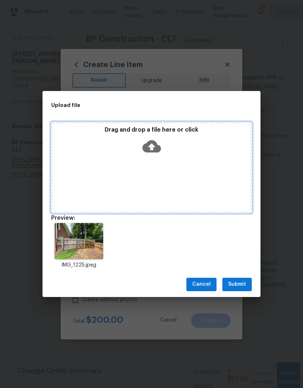
click at [155, 146] on icon at bounding box center [151, 146] width 19 height 12
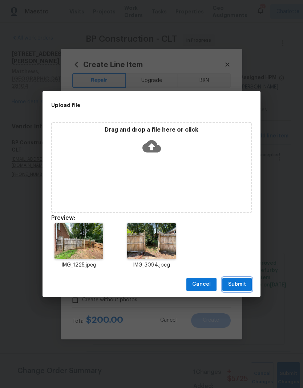
click at [241, 284] on span "Submit" at bounding box center [237, 284] width 18 height 9
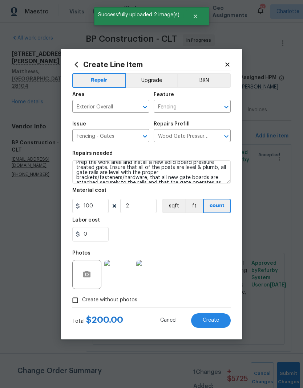
click at [217, 320] on span "Create" at bounding box center [211, 320] width 16 height 5
type input "0"
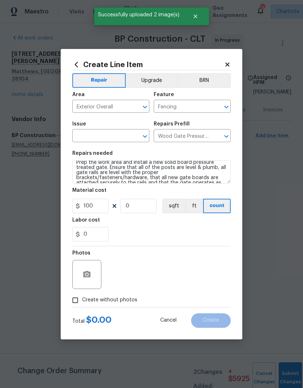
type input "0"
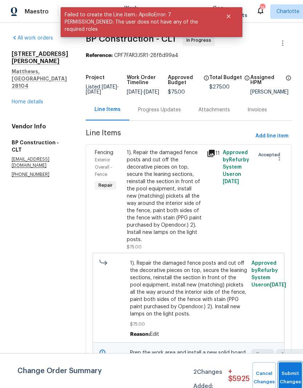
click at [292, 375] on button "Submit Changes" at bounding box center [289, 378] width 23 height 31
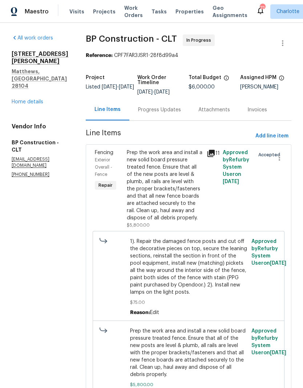
scroll to position [0, 0]
click at [37, 2] on div "Maestro Visits Projects Work Orders Tasks Properties Geo Assignments 72 Charlot…" at bounding box center [151, 11] width 303 height 23
click at [37, 11] on span "Maestro" at bounding box center [37, 11] width 24 height 7
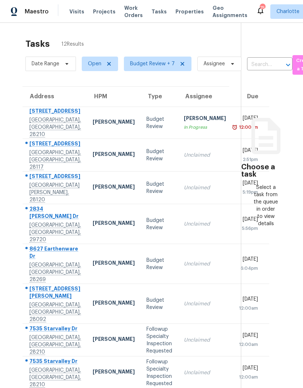
scroll to position [0, 1]
